Goal: Task Accomplishment & Management: Manage account settings

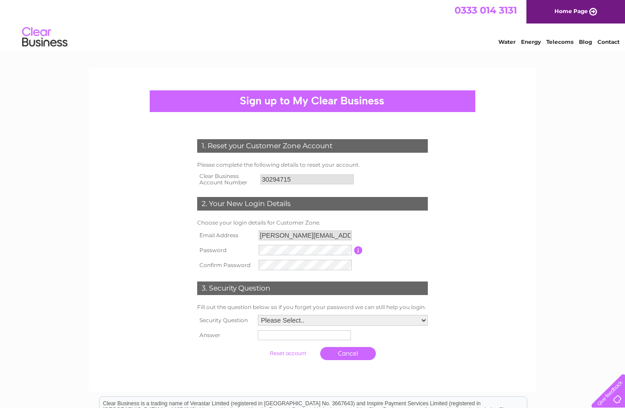
click at [398, 329] on td at bounding box center [343, 335] width 175 height 14
select select "1"
click at [289, 338] on input "text" at bounding box center [303, 337] width 93 height 10
type input "york"
click at [270, 356] on input "submit" at bounding box center [288, 354] width 56 height 13
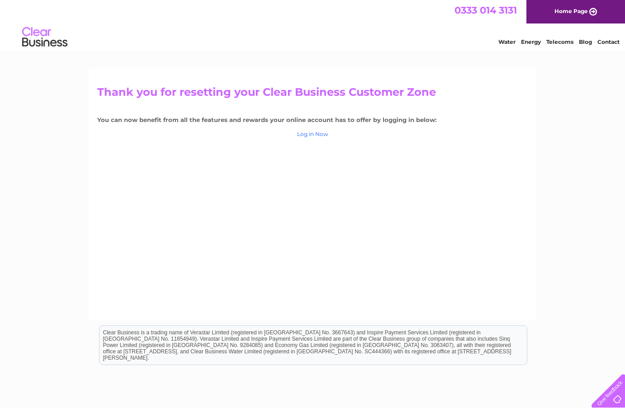
click at [312, 136] on link "Log in Now" at bounding box center [312, 134] width 31 height 7
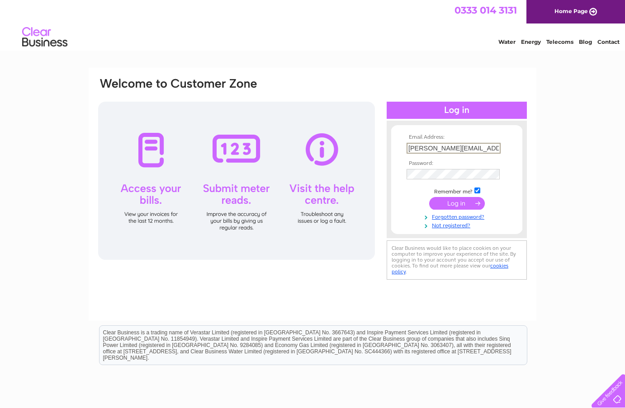
type input "[PERSON_NAME][EMAIL_ADDRESS][DOMAIN_NAME]"
click at [579, 205] on div "Email Address: peter@wagtailpark.co.uk Password: Forgotten password?" at bounding box center [312, 272] width 625 height 408
click at [464, 200] on input "submit" at bounding box center [457, 202] width 56 height 13
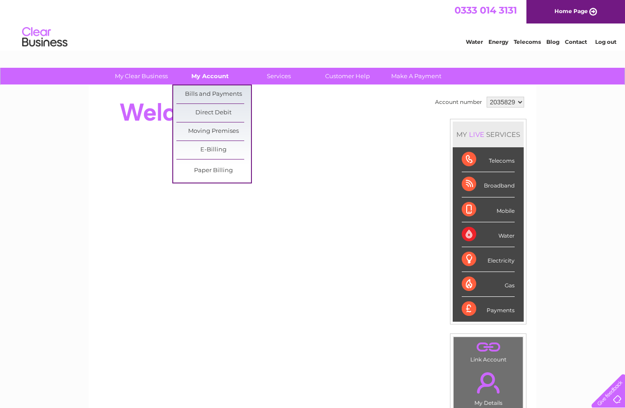
click at [216, 73] on link "My Account" at bounding box center [210, 76] width 75 height 17
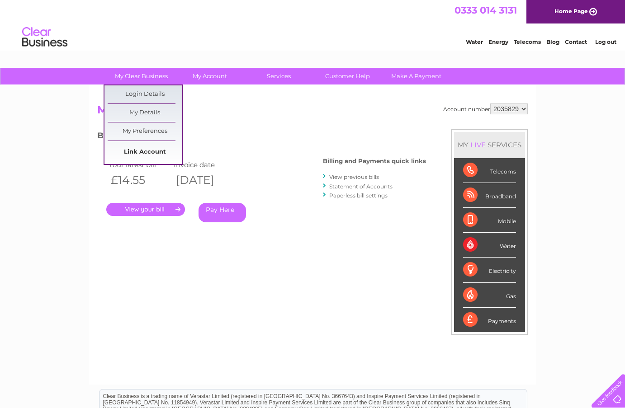
click at [135, 153] on link "Link Account" at bounding box center [145, 152] width 75 height 18
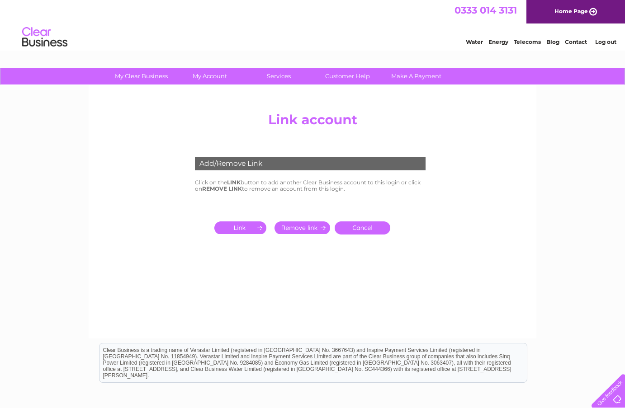
click at [245, 228] on input "submit" at bounding box center [242, 228] width 56 height 13
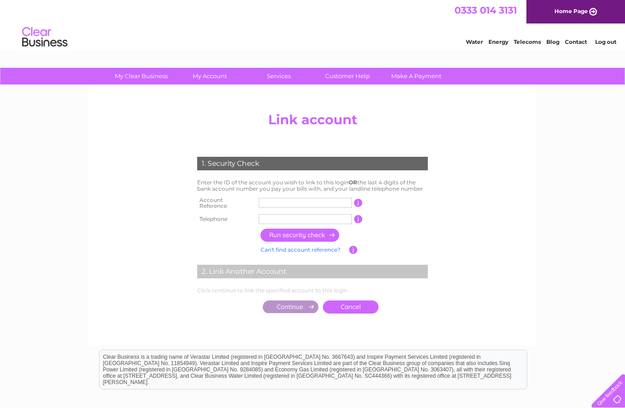
click at [282, 201] on input "text" at bounding box center [305, 203] width 93 height 10
type input "30294715"
click at [395, 235] on td at bounding box center [344, 236] width 172 height 18
click at [278, 214] on input "text" at bounding box center [305, 219] width 93 height 10
type input "07970643777"
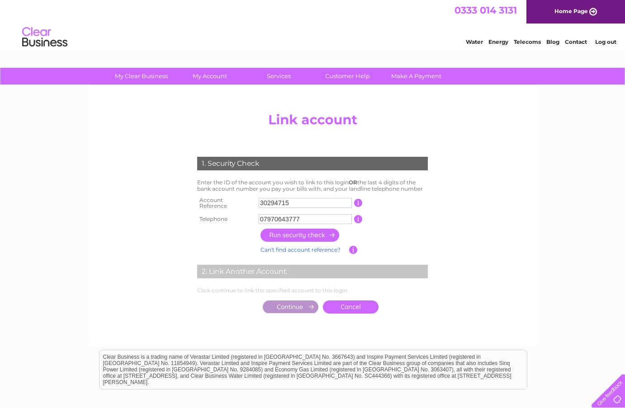
click at [293, 233] on input "button" at bounding box center [301, 235] width 80 height 13
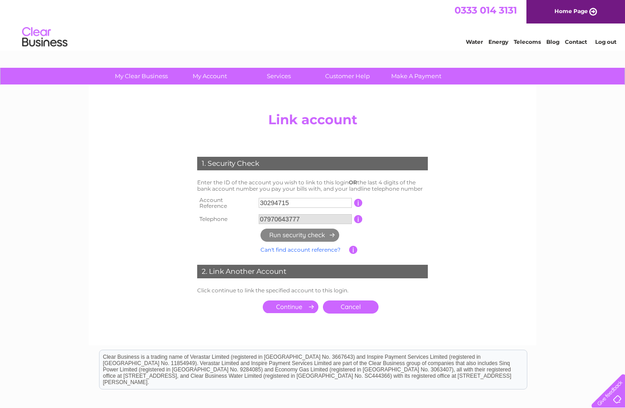
click at [299, 301] on input "submit" at bounding box center [291, 307] width 56 height 13
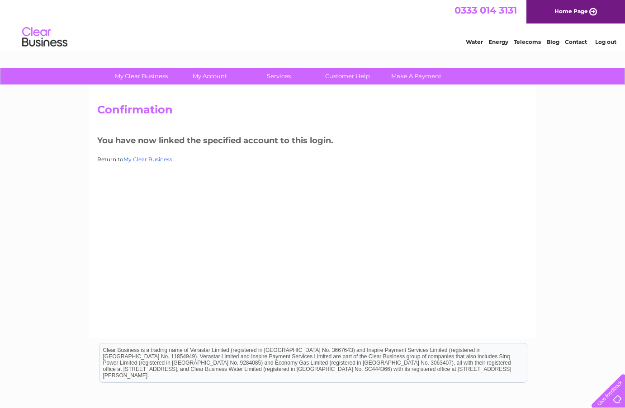
click at [151, 159] on link "My Clear Business" at bounding box center [147, 159] width 49 height 7
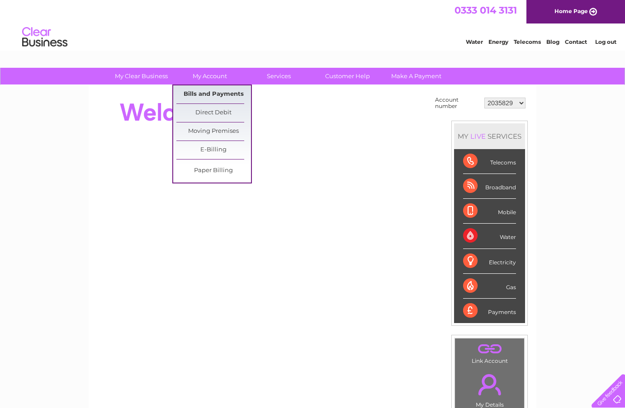
click at [204, 94] on link "Bills and Payments" at bounding box center [213, 94] width 75 height 18
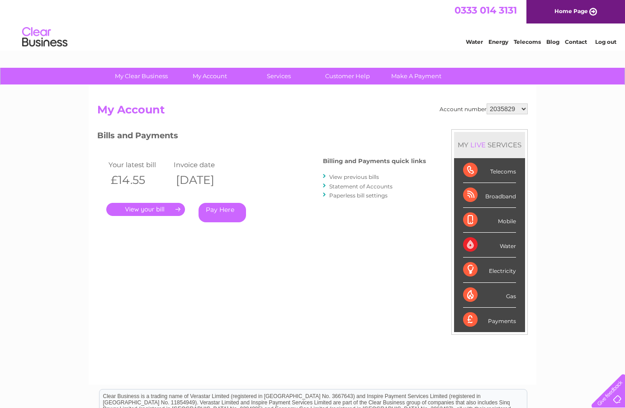
click at [345, 176] on link "View previous bills" at bounding box center [354, 177] width 50 height 7
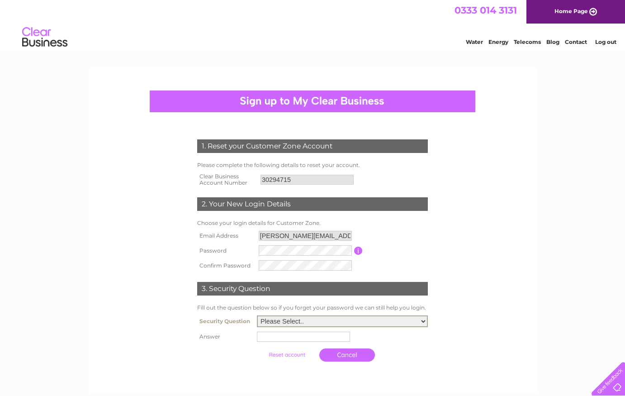
select select "1"
click at [305, 337] on input "text" at bounding box center [303, 337] width 93 height 10
type input "york"
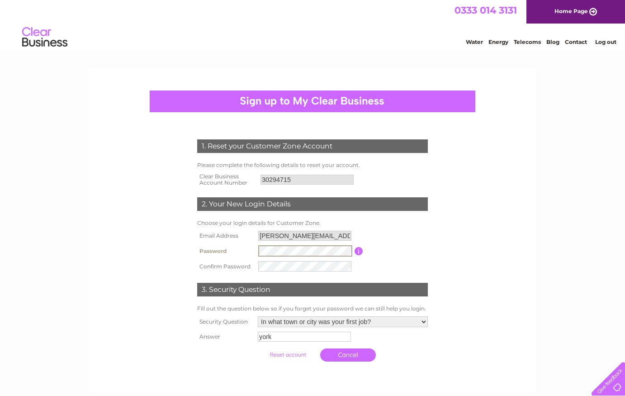
type input "peter@wagtailparl.co.uk"
click at [361, 248] on input "button" at bounding box center [359, 250] width 9 height 8
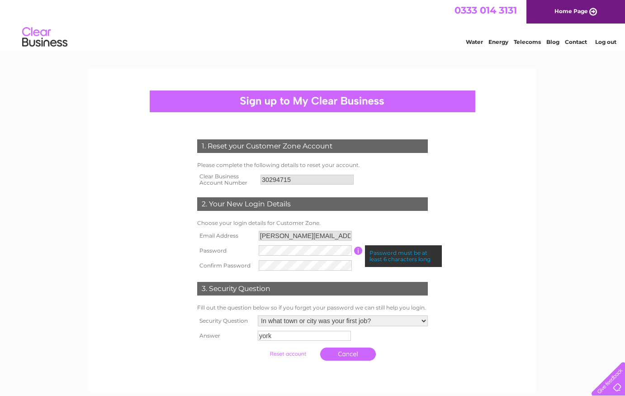
click at [513, 273] on form "1. Reset your Customer Zone Account Please complete the following details to re…" at bounding box center [312, 252] width 431 height 262
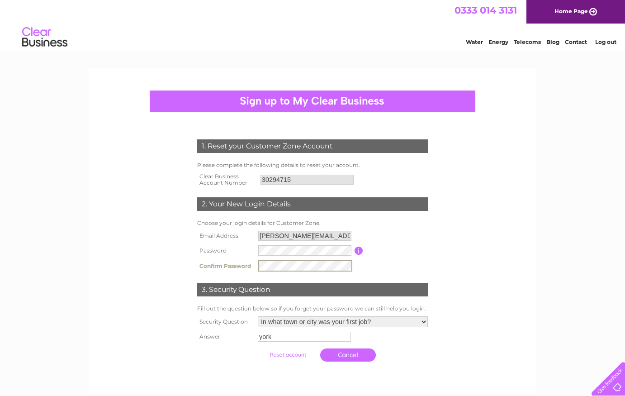
click at [272, 355] on input "submit" at bounding box center [288, 354] width 56 height 13
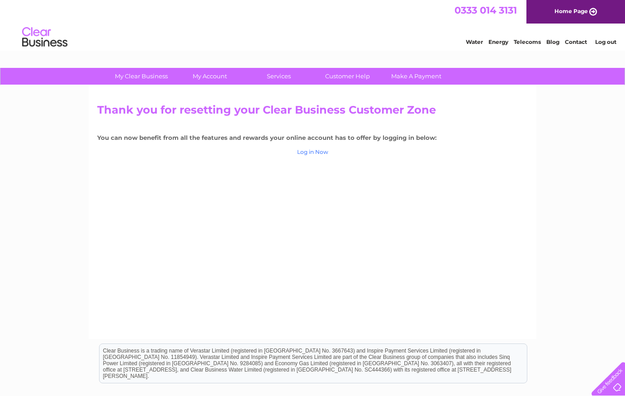
click at [313, 151] on link "Log in Now" at bounding box center [312, 151] width 31 height 7
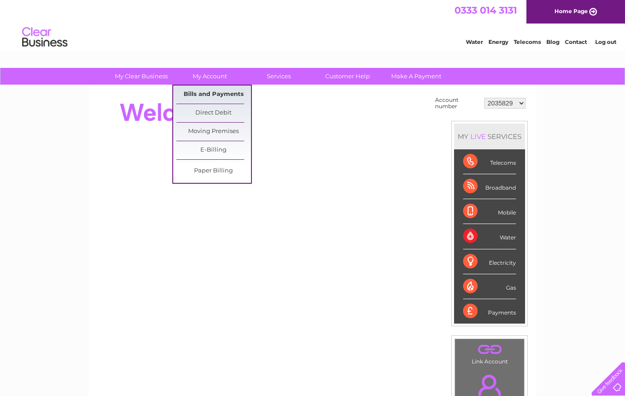
click at [215, 94] on link "Bills and Payments" at bounding box center [213, 94] width 75 height 18
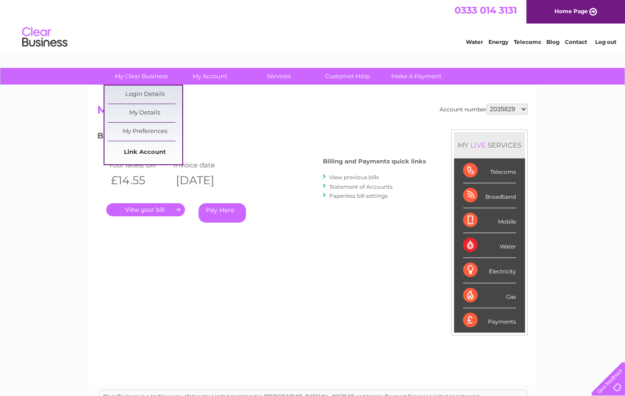
click at [145, 152] on link "Link Account" at bounding box center [145, 152] width 75 height 18
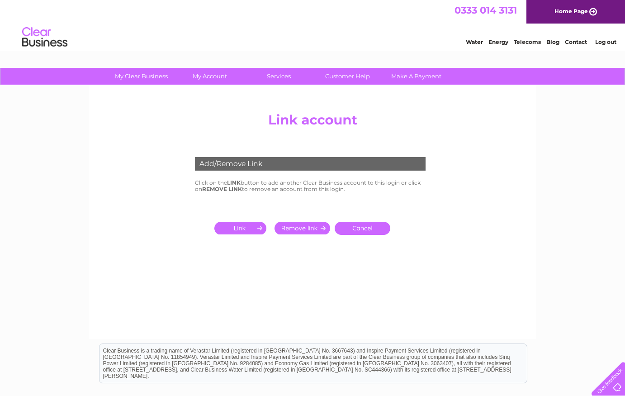
click at [239, 231] on input "submit" at bounding box center [242, 228] width 56 height 13
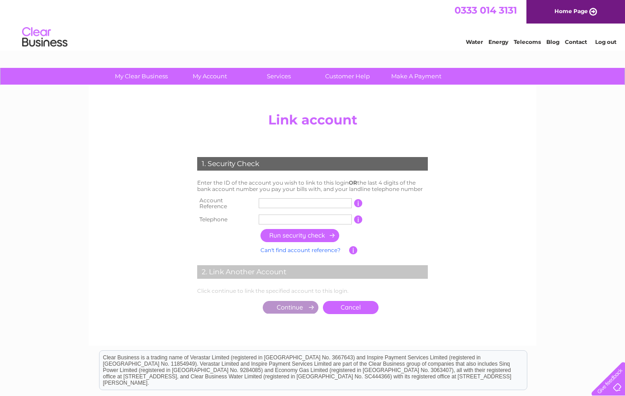
click at [275, 201] on input "text" at bounding box center [305, 203] width 93 height 10
type input "2035829"
click at [281, 212] on td at bounding box center [305, 219] width 98 height 14
click at [270, 218] on input "text" at bounding box center [305, 219] width 93 height 10
type input "07970643777"
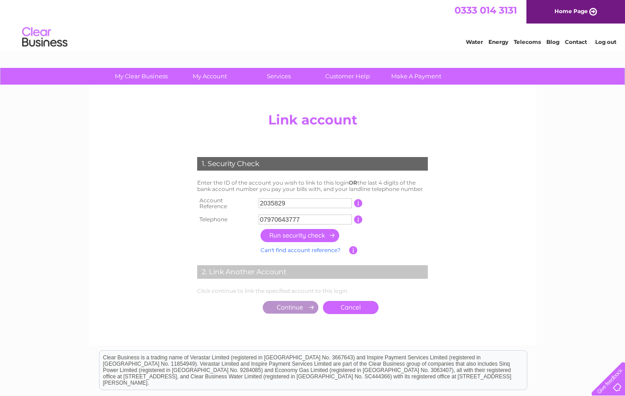
click at [296, 231] on input "button" at bounding box center [301, 235] width 80 height 13
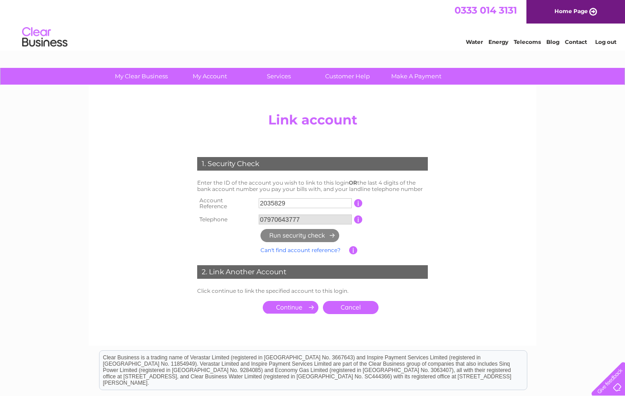
click at [284, 303] on input "submit" at bounding box center [291, 307] width 56 height 13
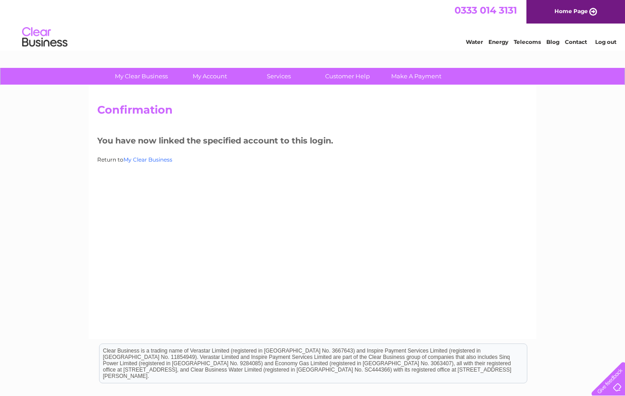
click at [150, 158] on link "My Clear Business" at bounding box center [147, 159] width 49 height 7
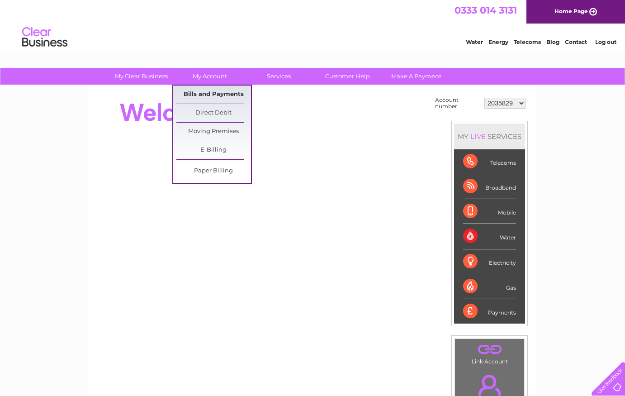
click at [210, 94] on link "Bills and Payments" at bounding box center [213, 94] width 75 height 18
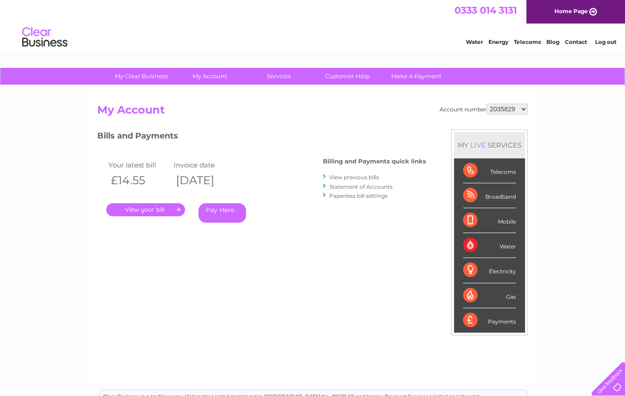
click at [353, 175] on link "View previous bills" at bounding box center [354, 177] width 50 height 7
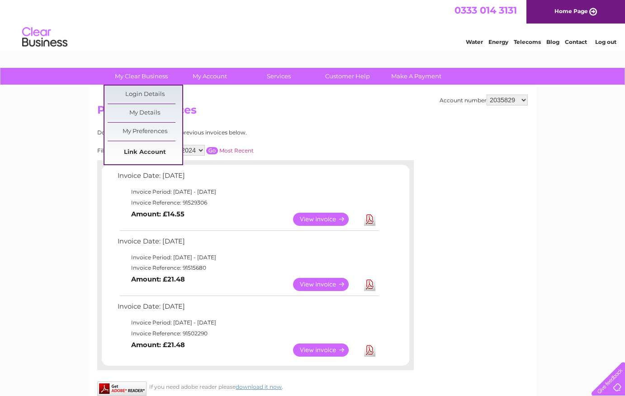
click at [151, 154] on link "Link Account" at bounding box center [145, 152] width 75 height 18
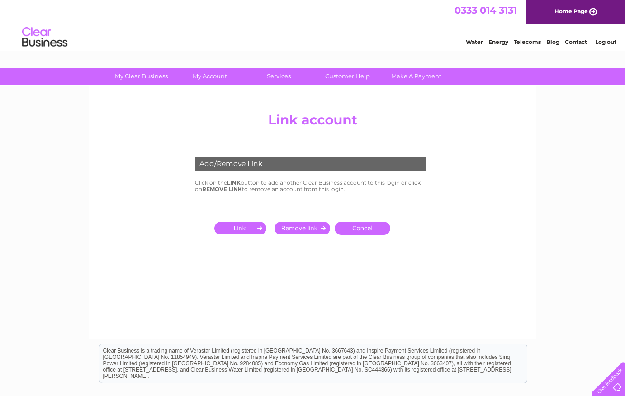
click at [246, 228] on input "submit" at bounding box center [242, 228] width 56 height 13
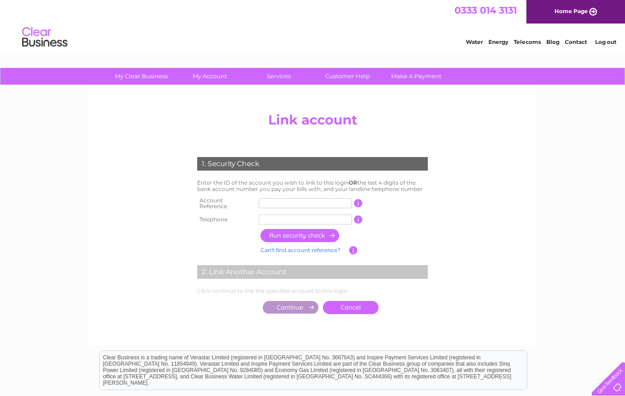
click at [271, 203] on input "text" at bounding box center [305, 203] width 93 height 10
type input "30294715"
click at [469, 213] on center "Add/Remove Link Click on the LINK button to add another Clear Business account …" at bounding box center [312, 222] width 431 height 228
click at [274, 214] on input "text" at bounding box center [305, 219] width 93 height 10
type input "07970643777"
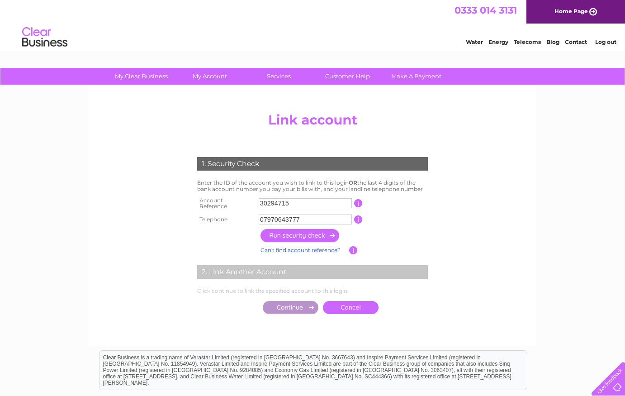
click at [299, 232] on input "button" at bounding box center [301, 235] width 80 height 13
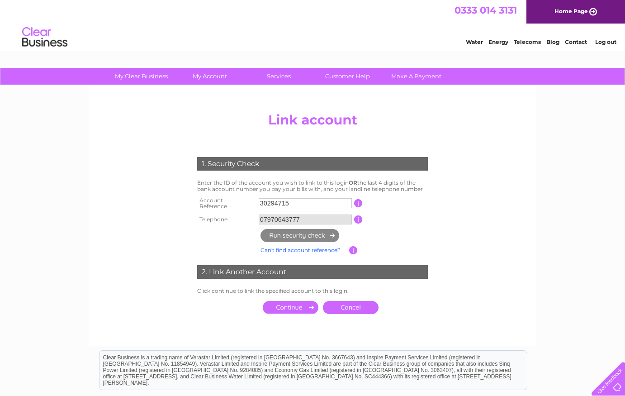
click at [288, 301] on input "submit" at bounding box center [291, 307] width 56 height 13
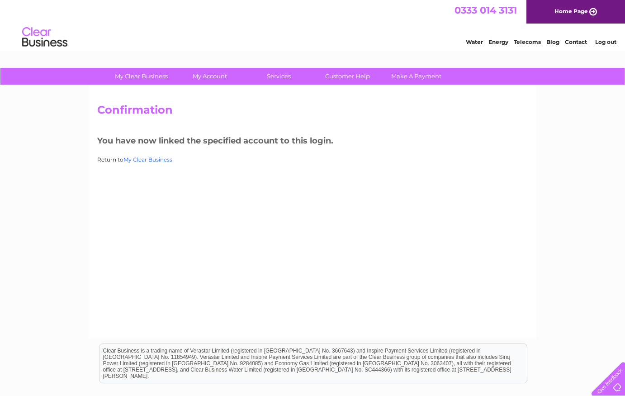
click at [156, 157] on link "My Clear Business" at bounding box center [147, 159] width 49 height 7
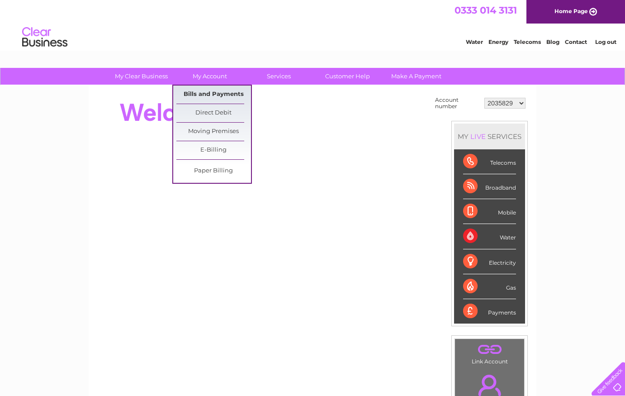
click at [221, 92] on link "Bills and Payments" at bounding box center [213, 94] width 75 height 18
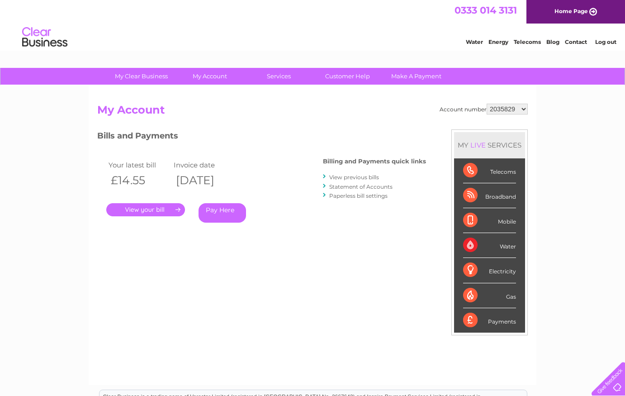
click at [351, 176] on link "View previous bills" at bounding box center [354, 177] width 50 height 7
